Goal: Task Accomplishment & Management: Use online tool/utility

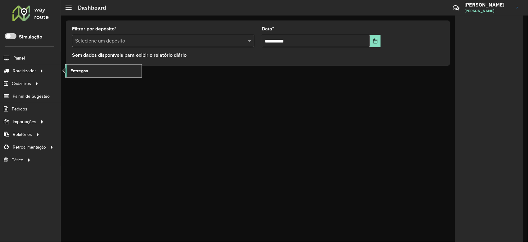
click at [83, 73] on span "Entregas" at bounding box center [79, 71] width 18 height 7
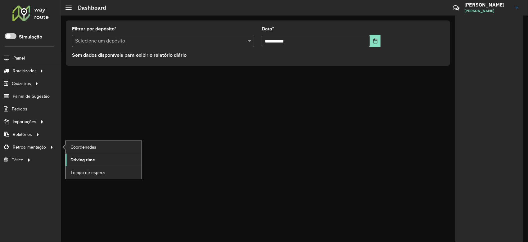
click at [89, 159] on span "Driving time" at bounding box center [82, 160] width 25 height 7
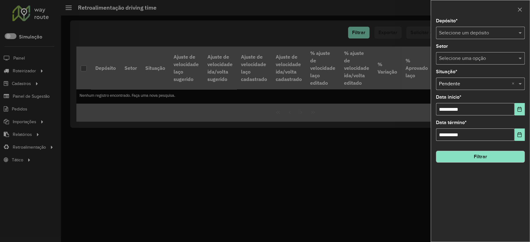
click at [505, 34] on input "text" at bounding box center [474, 32] width 70 height 7
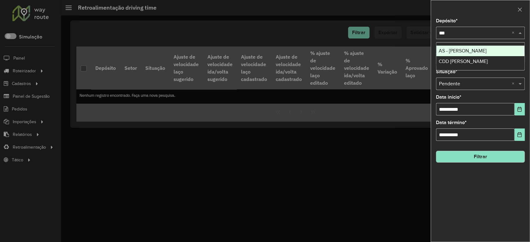
type input "****"
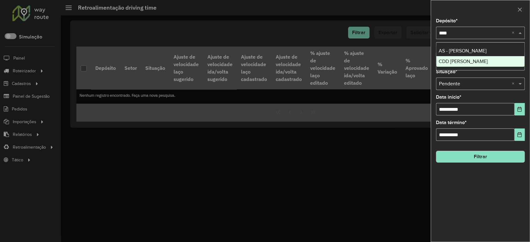
click at [504, 60] on div "CDD [PERSON_NAME]" at bounding box center [480, 61] width 88 height 11
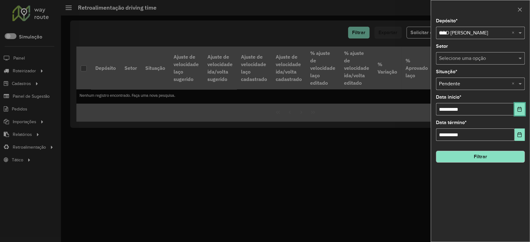
click at [521, 109] on icon "Choose Date" at bounding box center [519, 109] width 4 height 5
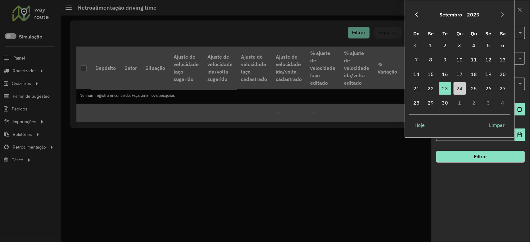
click at [416, 14] on icon "Previous Month" at bounding box center [416, 14] width 5 height 5
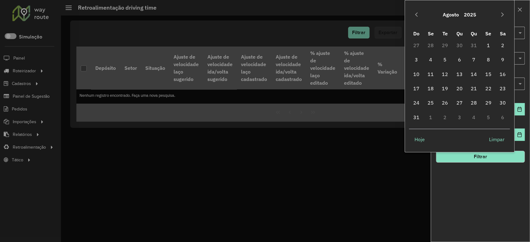
click at [416, 14] on icon "Previous Month" at bounding box center [416, 14] width 5 height 5
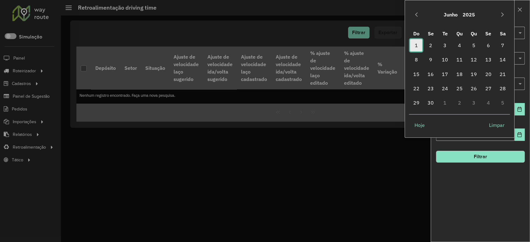
click at [416, 46] on span "1" at bounding box center [416, 45] width 12 height 12
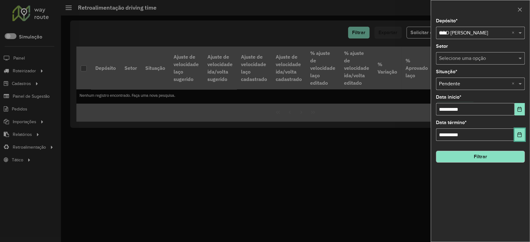
click at [518, 135] on icon "Choose Date" at bounding box center [519, 134] width 5 height 5
drag, startPoint x: 348, startPoint y: 217, endPoint x: 345, endPoint y: 209, distance: 8.1
click at [348, 217] on div at bounding box center [265, 121] width 530 height 242
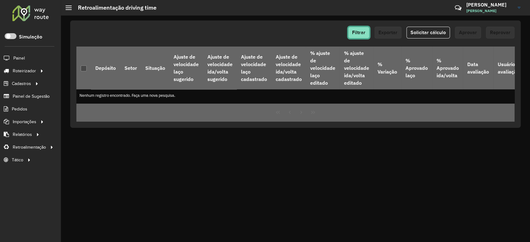
click at [354, 33] on span "Filtrar" at bounding box center [358, 32] width 13 height 5
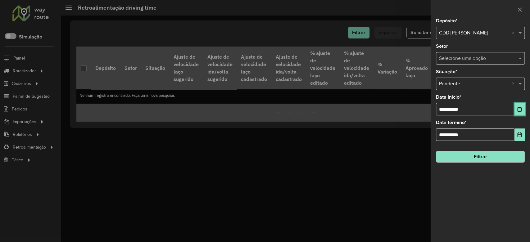
click at [522, 104] on button "Choose Date" at bounding box center [519, 109] width 10 height 12
click at [501, 188] on div "**********" at bounding box center [480, 130] width 99 height 223
click at [521, 81] on span at bounding box center [521, 83] width 8 height 7
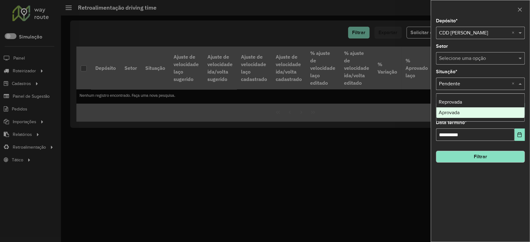
click at [469, 111] on div "Aprovada" at bounding box center [480, 112] width 88 height 11
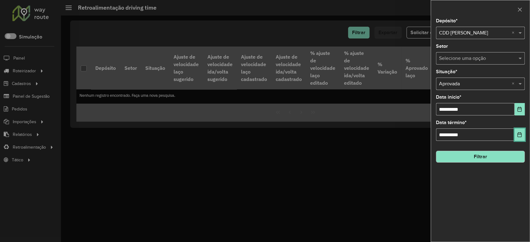
click at [518, 133] on icon "Choose Date" at bounding box center [519, 134] width 4 height 5
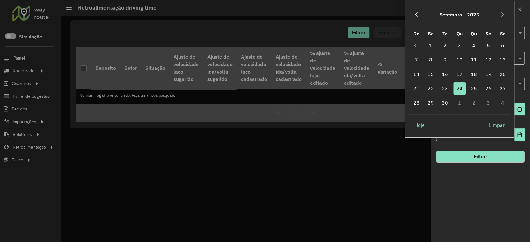
click at [415, 10] on button "Previous Month" at bounding box center [416, 15] width 10 height 10
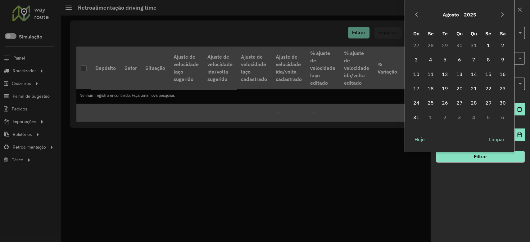
click at [415, 10] on button "Previous Month" at bounding box center [416, 15] width 10 height 10
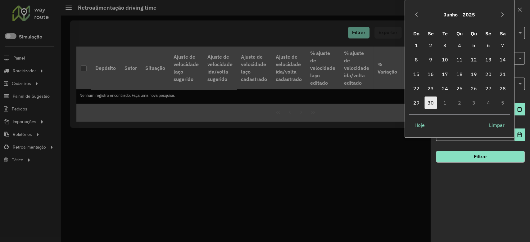
click at [434, 103] on span "30" at bounding box center [430, 103] width 12 height 12
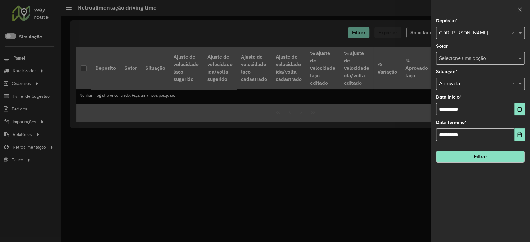
click at [510, 159] on button "Filtrar" at bounding box center [480, 157] width 89 height 12
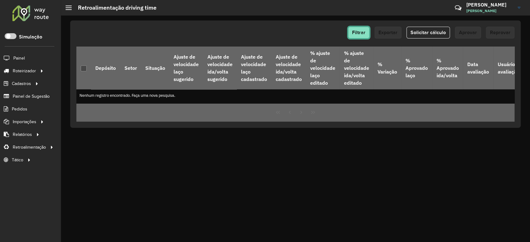
click at [364, 31] on span "Filtrar" at bounding box center [358, 32] width 13 height 5
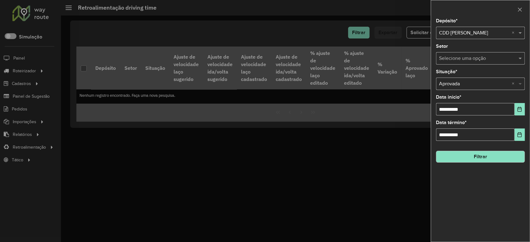
click at [522, 82] on span at bounding box center [521, 83] width 8 height 7
click at [469, 101] on div "Pendente" at bounding box center [480, 102] width 88 height 11
click at [488, 158] on button "Filtrar" at bounding box center [480, 157] width 89 height 12
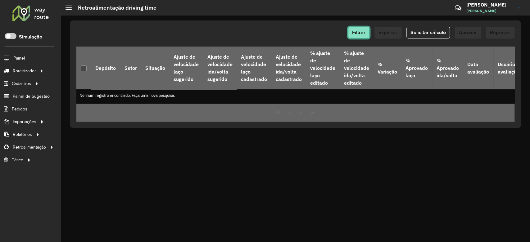
click at [360, 31] on span "Filtrar" at bounding box center [358, 32] width 13 height 5
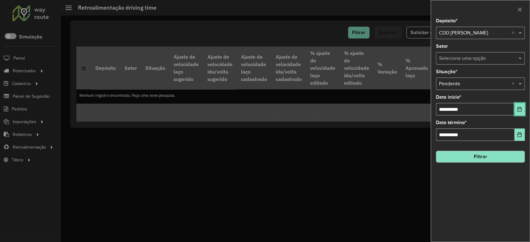
click at [517, 109] on icon "Choose Date" at bounding box center [519, 109] width 4 height 5
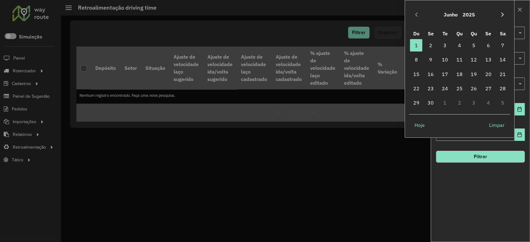
click at [502, 12] on icon "Next Month" at bounding box center [502, 14] width 5 height 5
click at [444, 44] on span "1" at bounding box center [444, 45] width 12 height 12
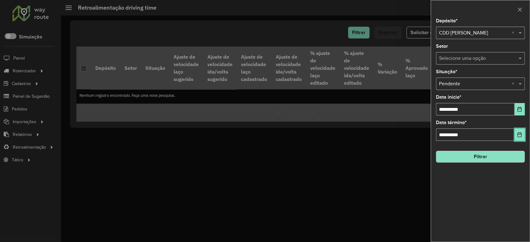
click at [521, 137] on icon "Choose Date" at bounding box center [519, 134] width 5 height 5
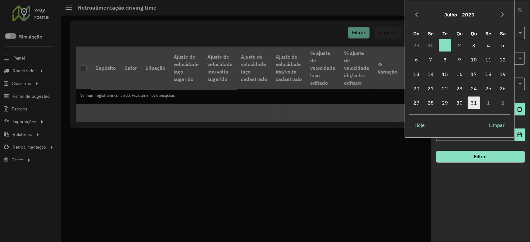
click at [478, 100] on span "31" at bounding box center [473, 103] width 12 height 12
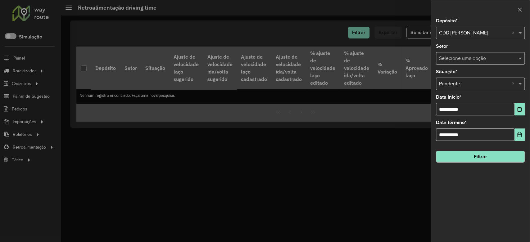
click at [507, 160] on button "Filtrar" at bounding box center [480, 157] width 89 height 12
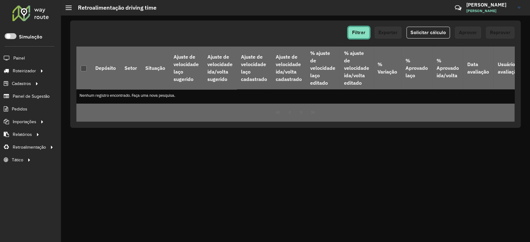
click at [362, 32] on span "Filtrar" at bounding box center [358, 32] width 13 height 5
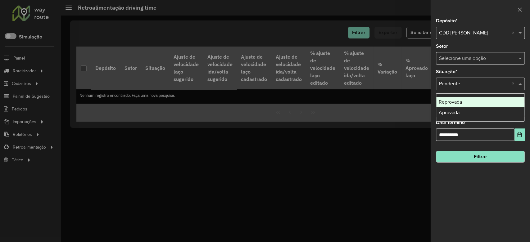
click at [518, 81] on span at bounding box center [521, 83] width 8 height 7
click at [484, 103] on div "Reprovada" at bounding box center [480, 102] width 88 height 11
click at [505, 156] on button "Filtrar" at bounding box center [480, 157] width 89 height 12
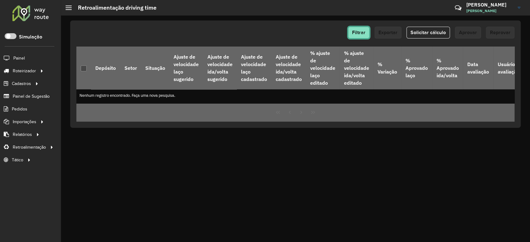
click at [363, 27] on button "Filtrar" at bounding box center [358, 33] width 21 height 12
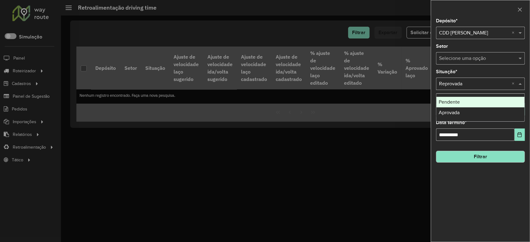
click at [519, 81] on span at bounding box center [521, 83] width 8 height 7
click at [517, 107] on icon "Choose Date" at bounding box center [519, 109] width 5 height 5
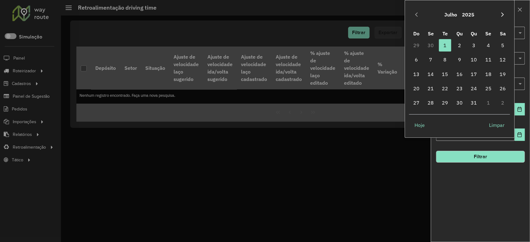
click at [503, 16] on icon "Next Month" at bounding box center [502, 14] width 5 height 5
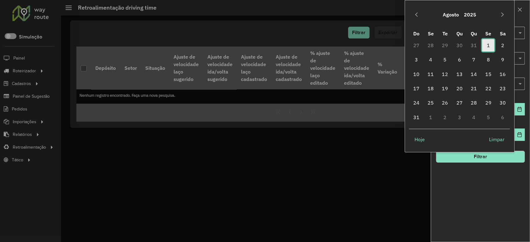
click at [488, 44] on span "1" at bounding box center [488, 45] width 12 height 12
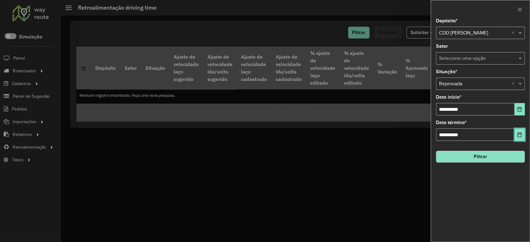
click at [520, 135] on icon "Choose Date" at bounding box center [519, 134] width 5 height 5
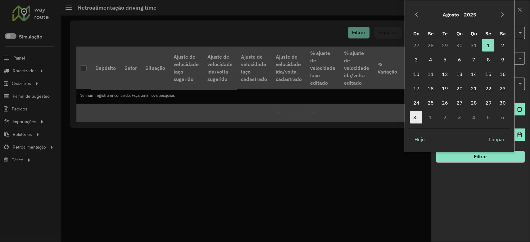
click at [414, 116] on span "31" at bounding box center [416, 117] width 12 height 12
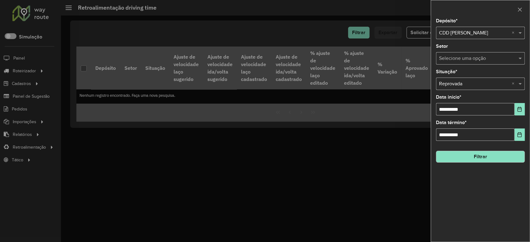
click at [497, 157] on button "Filtrar" at bounding box center [480, 157] width 89 height 12
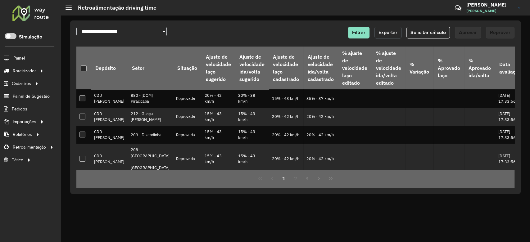
click at [388, 28] on button "Exportar" at bounding box center [387, 33] width 27 height 12
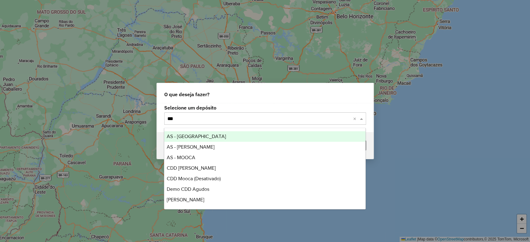
type input "****"
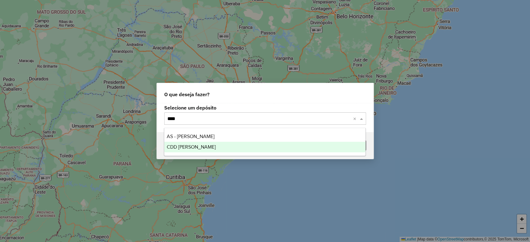
click at [175, 147] on span "CDD [PERSON_NAME]" at bounding box center [191, 146] width 49 height 5
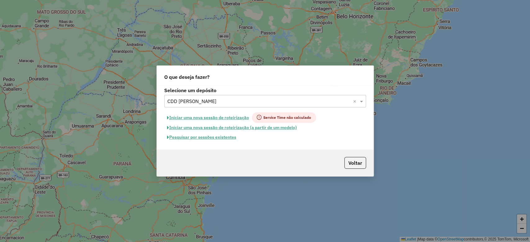
click at [212, 138] on button "Pesquisar por sessões existentes" at bounding box center [201, 137] width 75 height 10
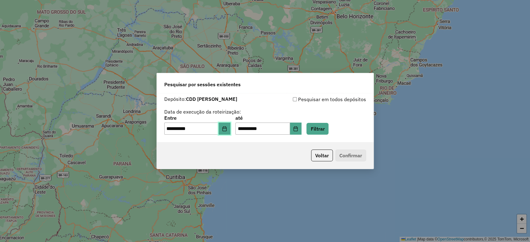
click at [226, 130] on icon "Choose Date" at bounding box center [224, 128] width 5 height 5
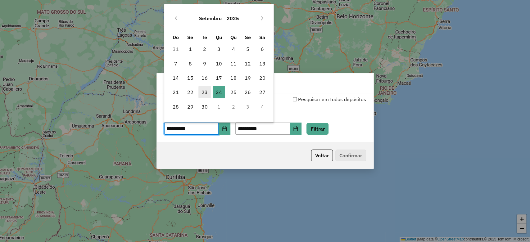
click at [207, 92] on span "23" at bounding box center [204, 92] width 12 height 12
type input "**********"
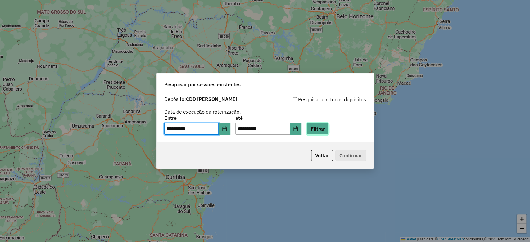
click at [328, 129] on button "Filtrar" at bounding box center [317, 129] width 22 height 12
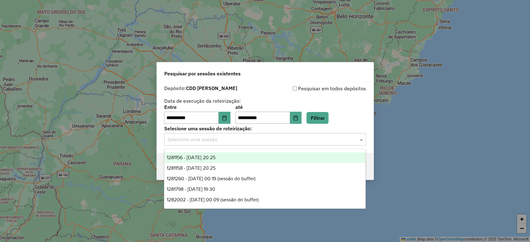
click at [220, 142] on input "text" at bounding box center [258, 139] width 183 height 7
click at [215, 157] on span "1281156 - 23/09/2025 20:25" at bounding box center [191, 157] width 49 height 5
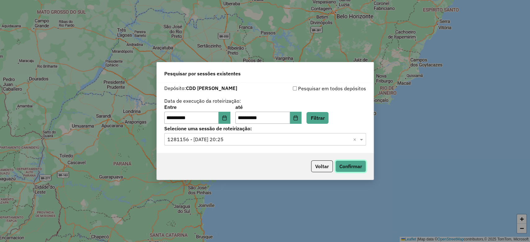
click at [343, 166] on button "Confirmar" at bounding box center [350, 166] width 31 height 12
click at [327, 169] on button "Voltar" at bounding box center [322, 166] width 22 height 12
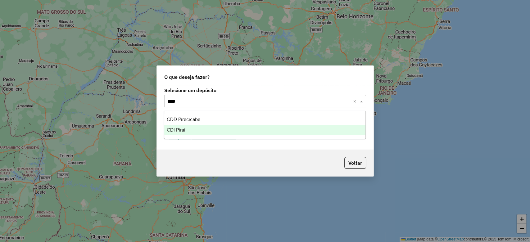
type input "*****"
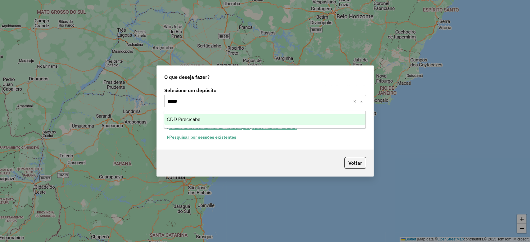
click at [209, 121] on div "CDD Piracicaba" at bounding box center [264, 119] width 201 height 11
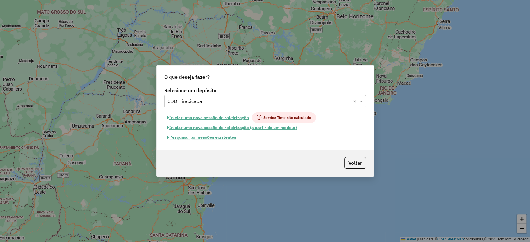
click at [229, 136] on button "Pesquisar por sessões existentes" at bounding box center [201, 137] width 75 height 10
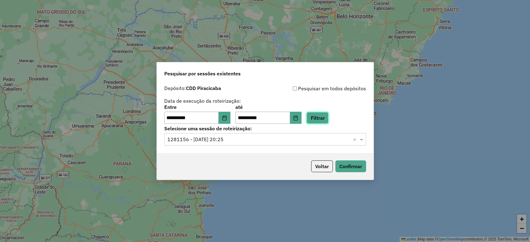
click at [326, 116] on button "Filtrar" at bounding box center [317, 118] width 22 height 12
click at [308, 143] on input "text" at bounding box center [258, 139] width 183 height 7
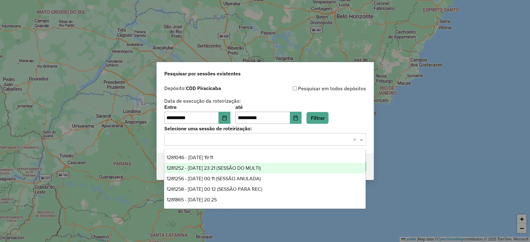
click at [259, 168] on span "1281252 - 23/09/2025 23:21 (SESSÃO DO MULTI)" at bounding box center [214, 167] width 94 height 5
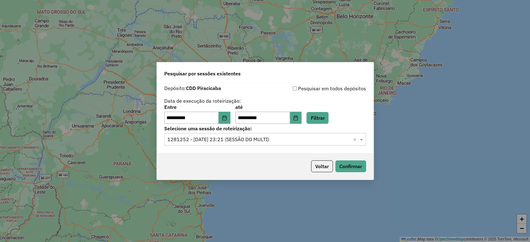
click at [251, 139] on input "text" at bounding box center [258, 139] width 183 height 7
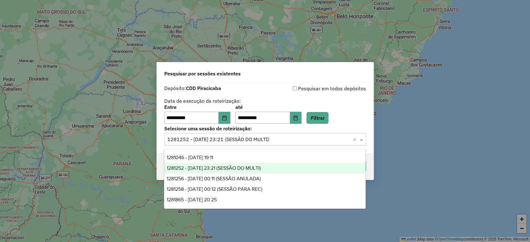
click at [261, 168] on span "1281252 - 23/09/2025 23:21 (SESSÃO DO MULTI)" at bounding box center [214, 167] width 94 height 5
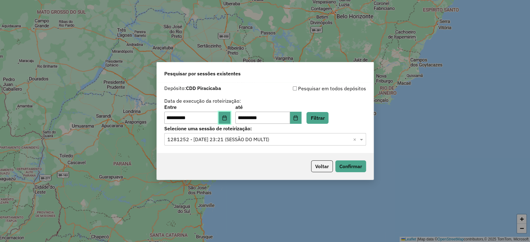
click at [224, 117] on button "Choose Date" at bounding box center [224, 118] width 12 height 12
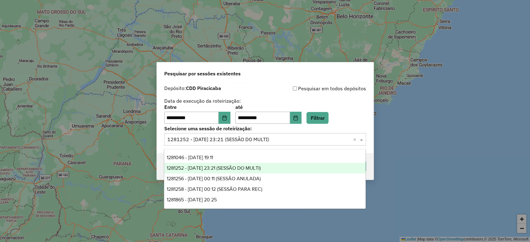
click at [267, 140] on input "text" at bounding box center [258, 139] width 183 height 7
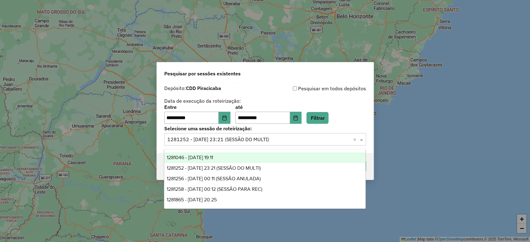
click at [228, 157] on div "1281046 - 23/09/2025 19:11" at bounding box center [264, 157] width 201 height 11
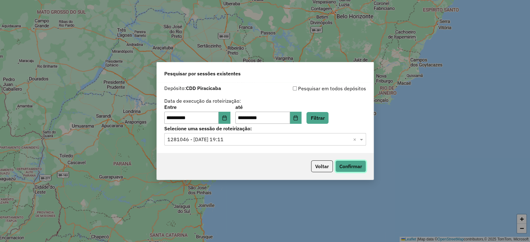
click at [354, 166] on button "Confirmar" at bounding box center [350, 166] width 31 height 12
click at [228, 137] on input "text" at bounding box center [258, 139] width 183 height 7
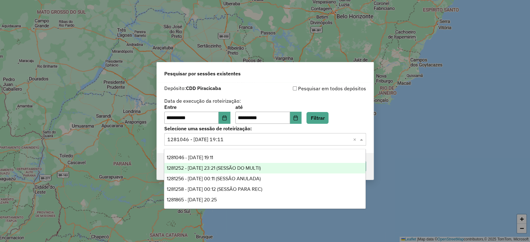
click at [250, 168] on span "1281252 - 23/09/2025 23:21 (SESSÃO DO MULTI)" at bounding box center [214, 167] width 94 height 5
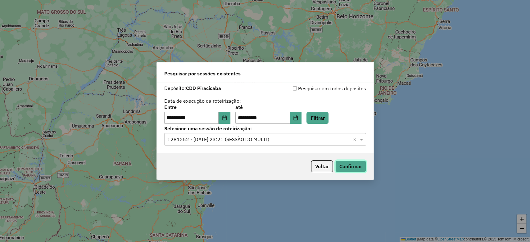
click at [352, 168] on button "Confirmar" at bounding box center [350, 166] width 31 height 12
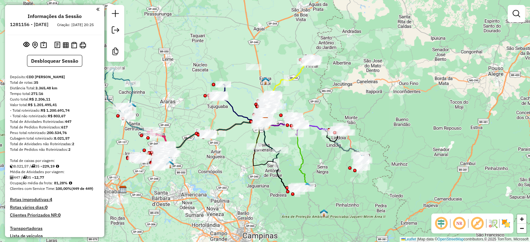
click at [507, 223] on img at bounding box center [506, 223] width 10 height 10
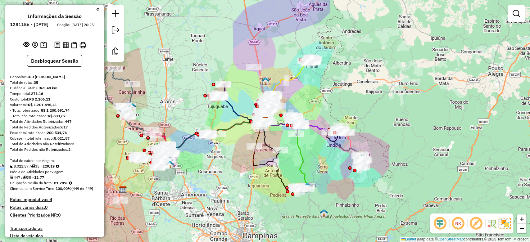
click at [474, 222] on em at bounding box center [475, 223] width 15 height 15
click at [440, 222] on em at bounding box center [439, 223] width 15 height 15
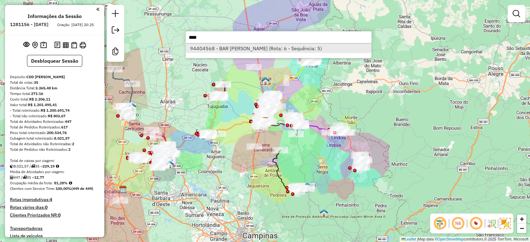
type input "****"
click at [233, 48] on li "94404568 - BAR BOCHA BILHAR JOZ (Rota: 6 - Sequência: 5)" at bounding box center [279, 48] width 186 height 9
select select "**********"
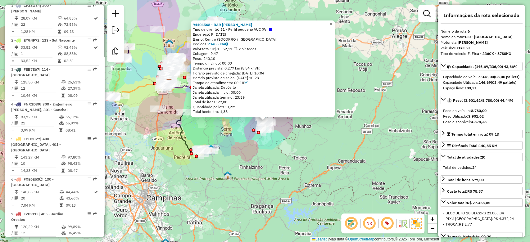
scroll to position [439, 0]
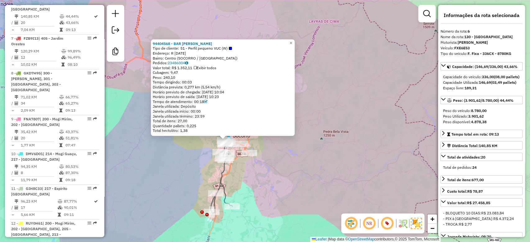
click at [267, 180] on div "94404568 - BAR BOCHA BILHAR JOZ Tipo de cliente: 51 - Perfil pequeno VUC (W) En…" at bounding box center [265, 121] width 530 height 242
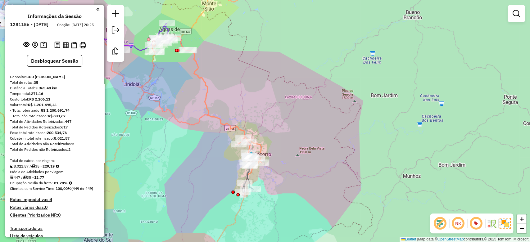
scroll to position [327, 0]
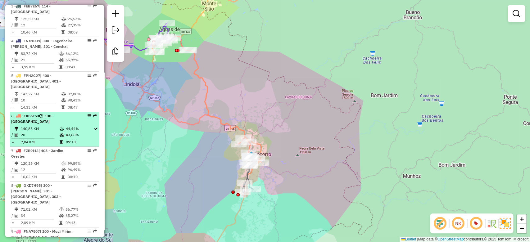
click at [42, 133] on td "20" at bounding box center [39, 135] width 39 height 6
select select "**********"
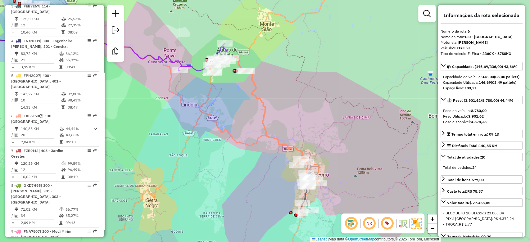
scroll to position [760, 0]
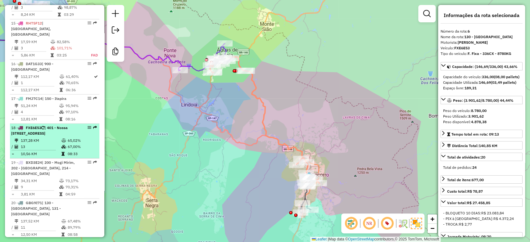
click at [38, 143] on table "137,28 KM 65,02% / 13 67,00% = 10,56 KM 08:33" at bounding box center [54, 147] width 87 height 20
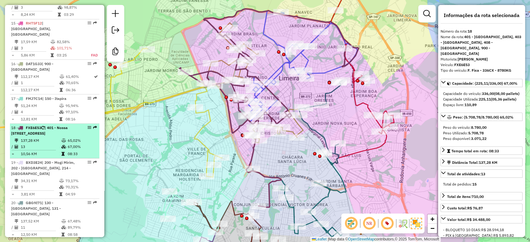
scroll to position [327, 0]
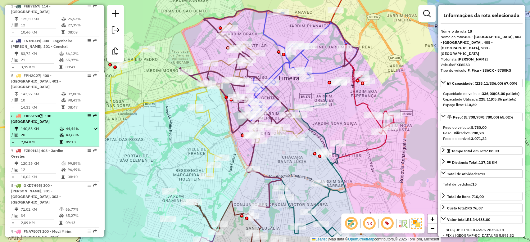
click at [58, 124] on li "6 - FXE6E53 | 130 - Socorro 140,85 KM 44,44% / 20 43,66% = 7,04 KM 09:13" at bounding box center [54, 129] width 89 height 35
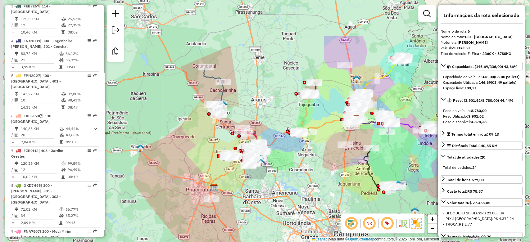
drag, startPoint x: 228, startPoint y: 59, endPoint x: 319, endPoint y: 119, distance: 109.2
click at [319, 119] on div "Janela de atendimento Grade de atendimento Capacidade Transportadoras Veículos …" at bounding box center [265, 121] width 530 height 242
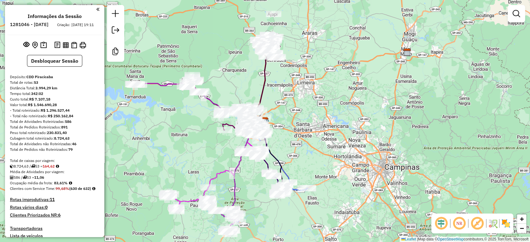
click at [504, 220] on img at bounding box center [506, 223] width 10 height 10
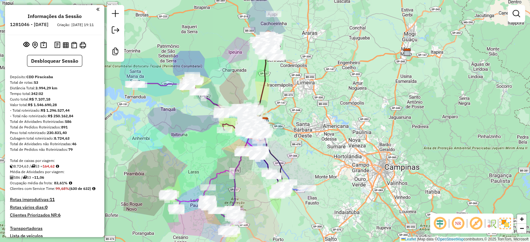
click at [478, 223] on em at bounding box center [475, 223] width 15 height 15
click at [442, 222] on em at bounding box center [439, 223] width 15 height 15
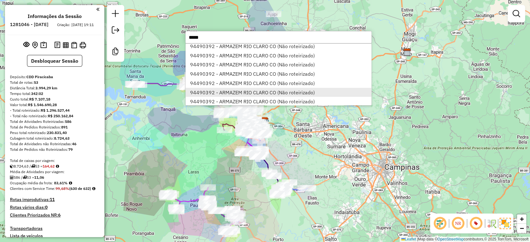
scroll to position [45, 0]
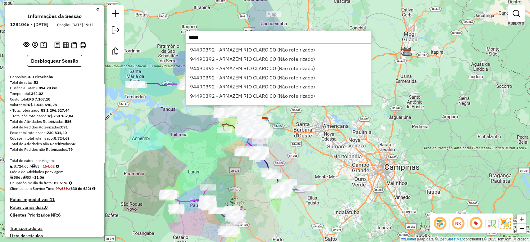
type input "*****"
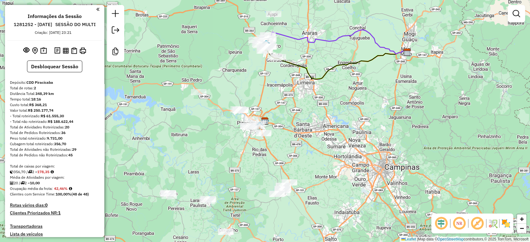
click at [508, 227] on img at bounding box center [506, 223] width 10 height 10
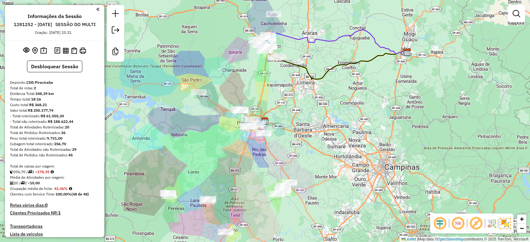
click at [474, 224] on em at bounding box center [475, 223] width 15 height 15
click at [442, 222] on em at bounding box center [439, 223] width 15 height 15
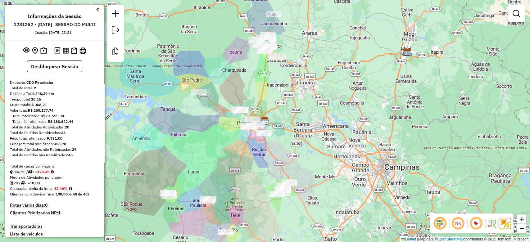
click at [326, 71] on div "Janela de atendimento Grade de atendimento Capacidade Transportadoras Veículos …" at bounding box center [265, 121] width 530 height 242
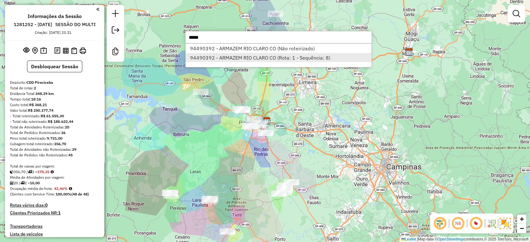
type input "*****"
click at [290, 56] on li "94490392 - ARMAZEM RIO CLARO CO (Rota: 1 - Sequência: 8)" at bounding box center [279, 57] width 186 height 9
select select "**********"
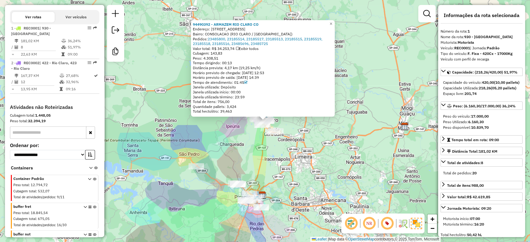
scroll to position [266, 0]
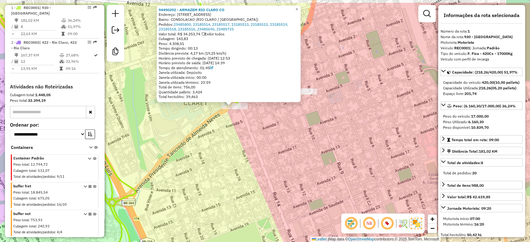
drag, startPoint x: 231, startPoint y: 104, endPoint x: 237, endPoint y: 131, distance: 28.0
click at [237, 131] on div "94490392 - [GEOGRAPHIC_DATA] Endereço: RUA 14 1009 Bairro: CONSOLACAO ([GEOGRAP…" at bounding box center [265, 121] width 530 height 242
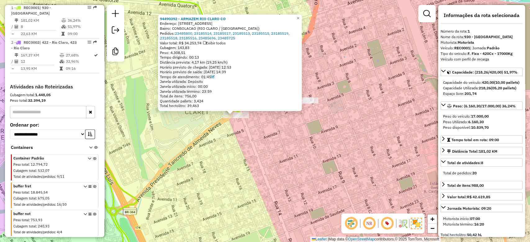
drag, startPoint x: 232, startPoint y: 134, endPoint x: 234, endPoint y: 148, distance: 13.7
click at [234, 148] on div "94490392 - [GEOGRAPHIC_DATA] Endereço: RUA 14 1009 Bairro: CONSOLACAO ([GEOGRAP…" at bounding box center [265, 121] width 530 height 242
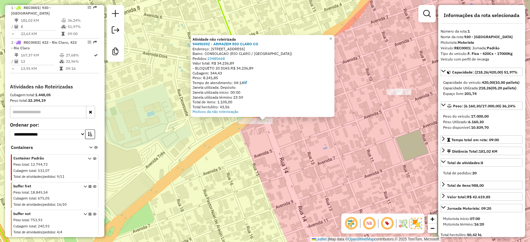
drag, startPoint x: 195, startPoint y: 74, endPoint x: 228, endPoint y: 78, distance: 33.5
click at [228, 78] on div "Atividade não roteirizada 94490392 - ARMAZEM RIO CLARO CO Endereço: [STREET_ADD…" at bounding box center [262, 76] width 140 height 78
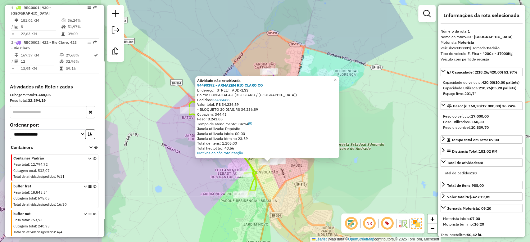
click at [340, 53] on div "Atividade não roteirizada 94490392 - ARMAZEM RIO CLARO CO Endereço: [STREET_ADD…" at bounding box center [265, 121] width 530 height 242
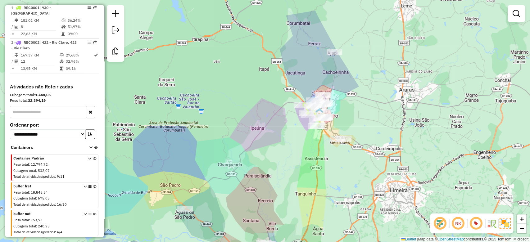
drag, startPoint x: 357, startPoint y: 145, endPoint x: 331, endPoint y: 63, distance: 86.2
click at [331, 63] on div "Janela de atendimento Grade de atendimento Capacidade Transportadoras Veículos …" at bounding box center [265, 121] width 530 height 242
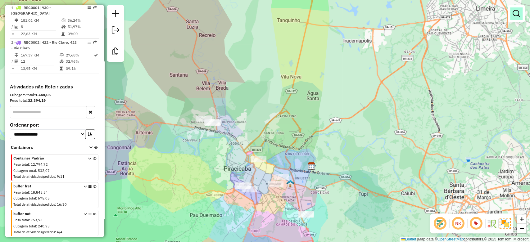
click at [514, 16] on em at bounding box center [515, 13] width 7 height 7
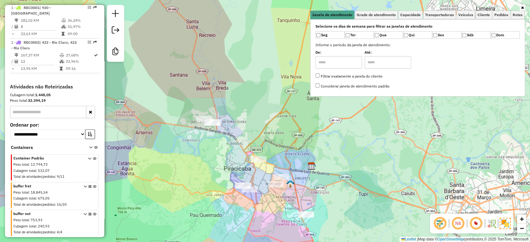
click at [277, 78] on div "Janela de atendimento Grade de atendimento Capacidade Transportadoras Veículos …" at bounding box center [265, 121] width 530 height 242
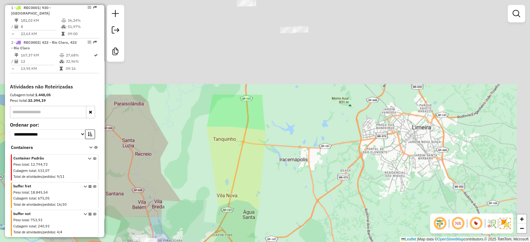
drag, startPoint x: 287, startPoint y: 69, endPoint x: 222, endPoint y: 193, distance: 140.3
click at [222, 193] on div "Janela de atendimento Grade de atendimento Capacidade Transportadoras Veículos …" at bounding box center [265, 121] width 530 height 242
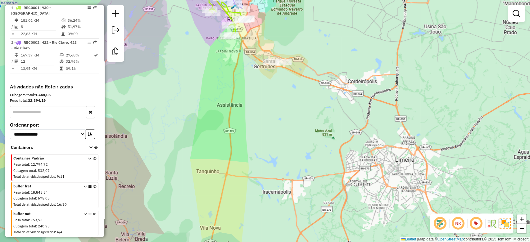
drag, startPoint x: 256, startPoint y: 32, endPoint x: 241, endPoint y: 126, distance: 95.3
click at [241, 126] on div "Rota 1 - Placa REC0001 94409482 - [PERSON_NAME] DOS SA Janela de atendimento Gr…" at bounding box center [265, 121] width 530 height 242
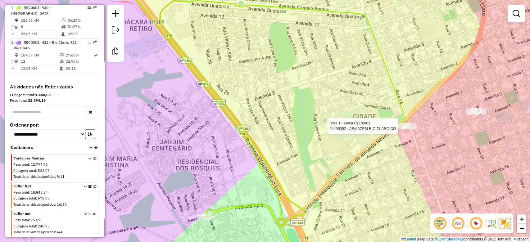
select select "**********"
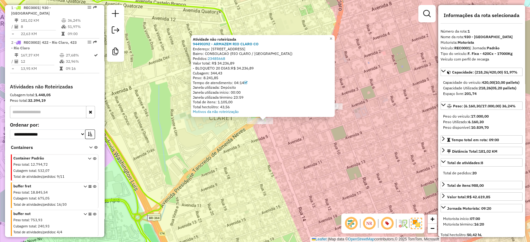
drag, startPoint x: 196, startPoint y: 72, endPoint x: 227, endPoint y: 78, distance: 30.6
click at [227, 78] on div "Atividade não roteirizada 94490392 - ARMAZEM RIO CLARO CO Endereço: [STREET_ADD…" at bounding box center [263, 76] width 140 height 78
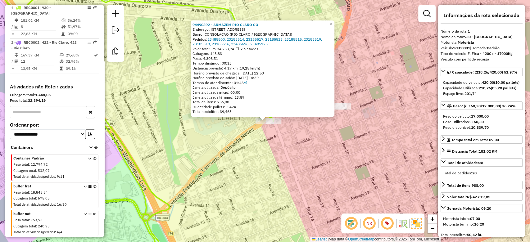
click at [264, 141] on div "94490392 - [GEOGRAPHIC_DATA] Endereço: RUA 14 1009 Bairro: CONSOLACAO ([GEOGRAP…" at bounding box center [265, 121] width 530 height 242
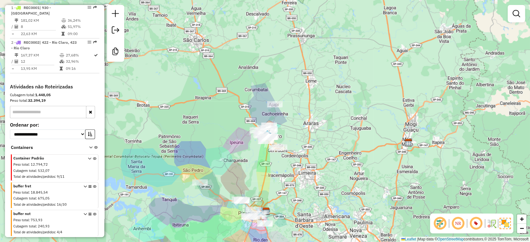
drag, startPoint x: 276, startPoint y: 168, endPoint x: 281, endPoint y: 148, distance: 20.7
click at [281, 148] on div "Janela de atendimento Grade de atendimento Capacidade Transportadoras Veículos …" at bounding box center [265, 121] width 530 height 242
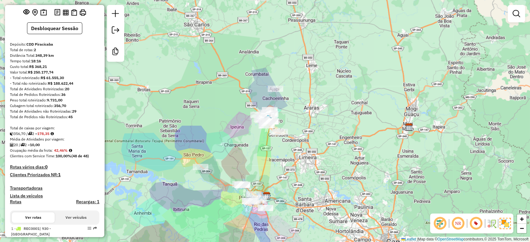
scroll to position [0, 0]
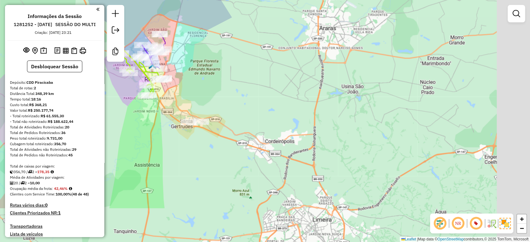
drag, startPoint x: 354, startPoint y: 153, endPoint x: 260, endPoint y: 94, distance: 110.4
click at [260, 94] on div "Janela de atendimento Grade de atendimento Capacidade Transportadoras Veículos …" at bounding box center [265, 121] width 530 height 242
